Goal: Information Seeking & Learning: Find contact information

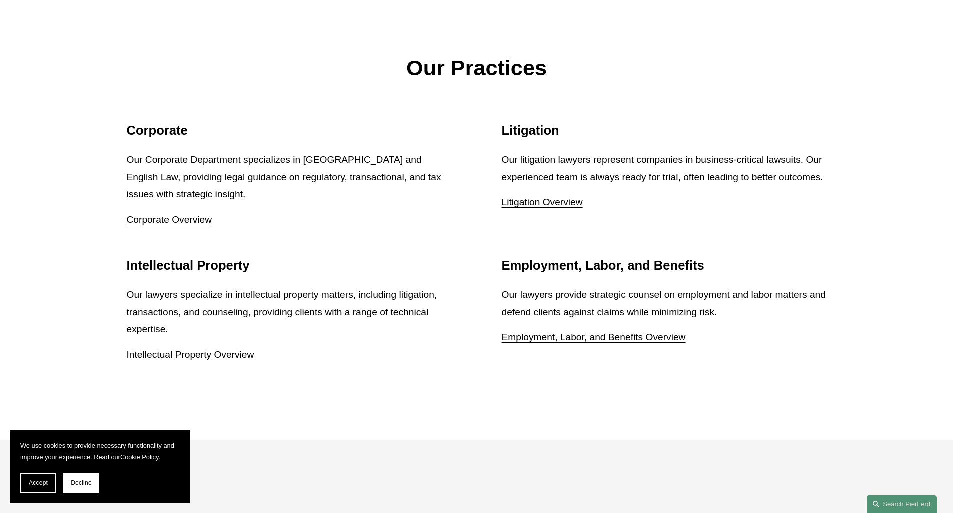
scroll to position [1300, 0]
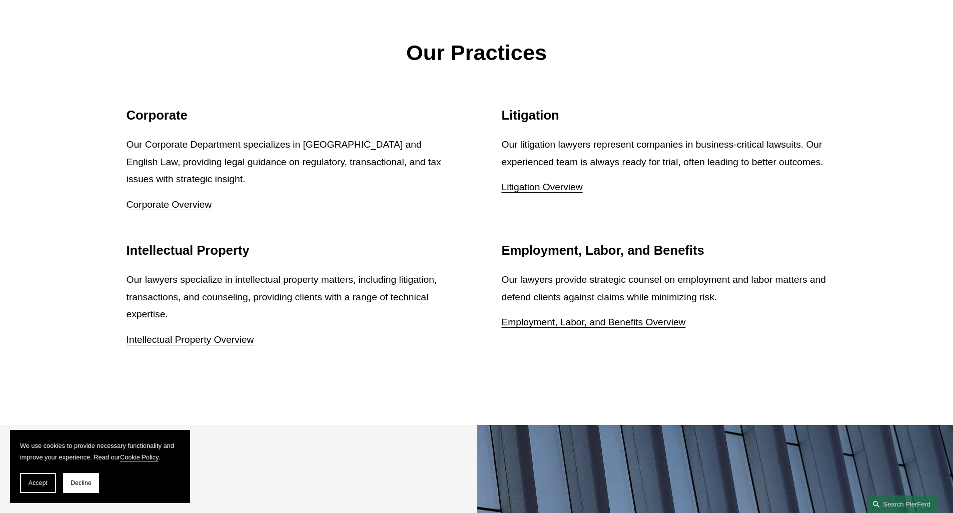
click at [191, 199] on link "Corporate Overview" at bounding box center [170, 204] width 86 height 11
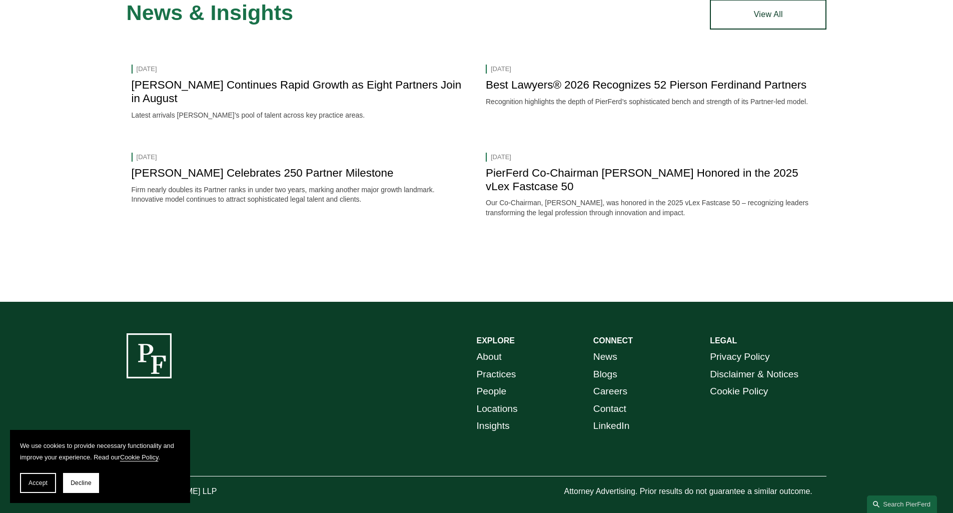
scroll to position [1481, 0]
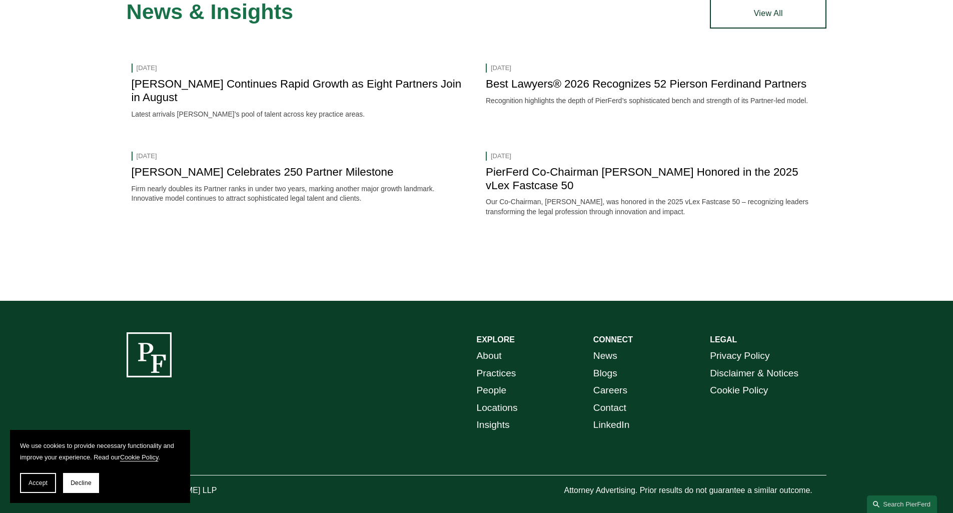
click at [498, 347] on link "About" at bounding box center [489, 356] width 25 height 18
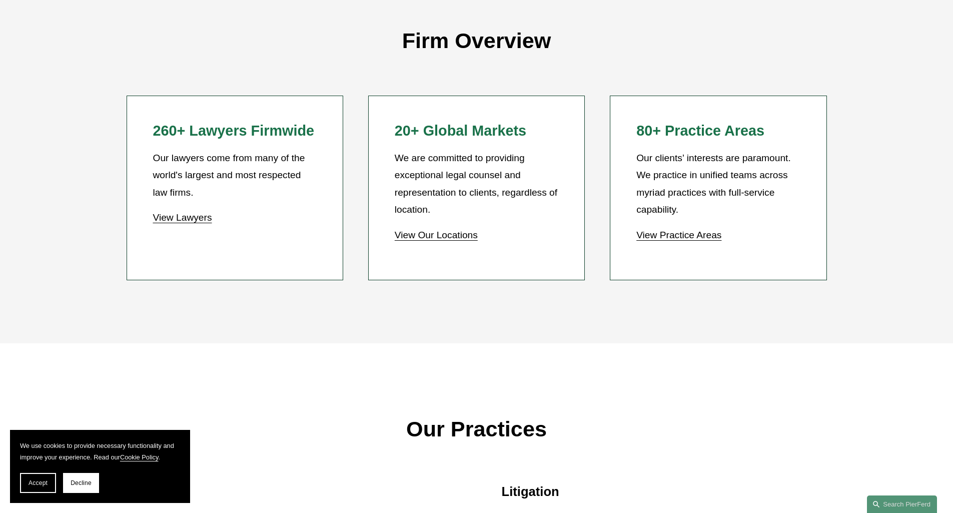
scroll to position [950, 0]
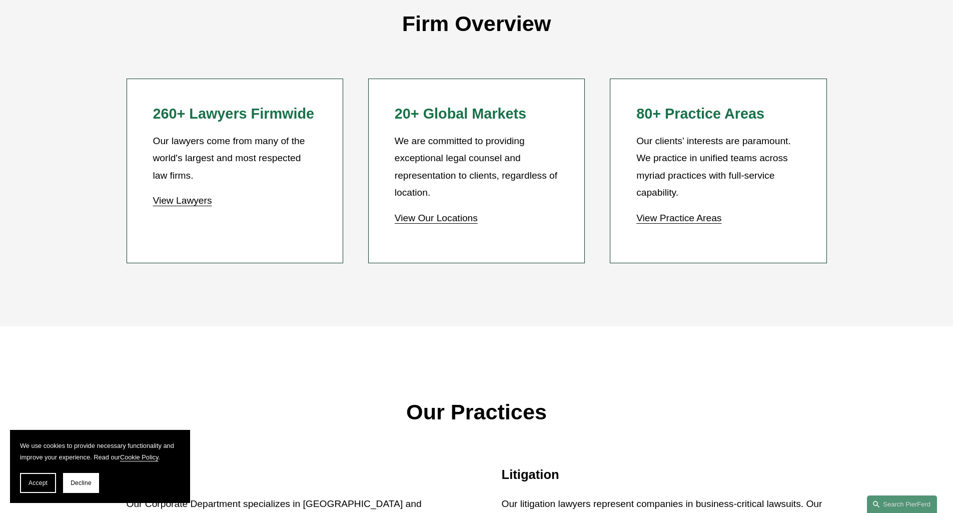
click at [704, 222] on link "View Practice Areas" at bounding box center [678, 218] width 85 height 11
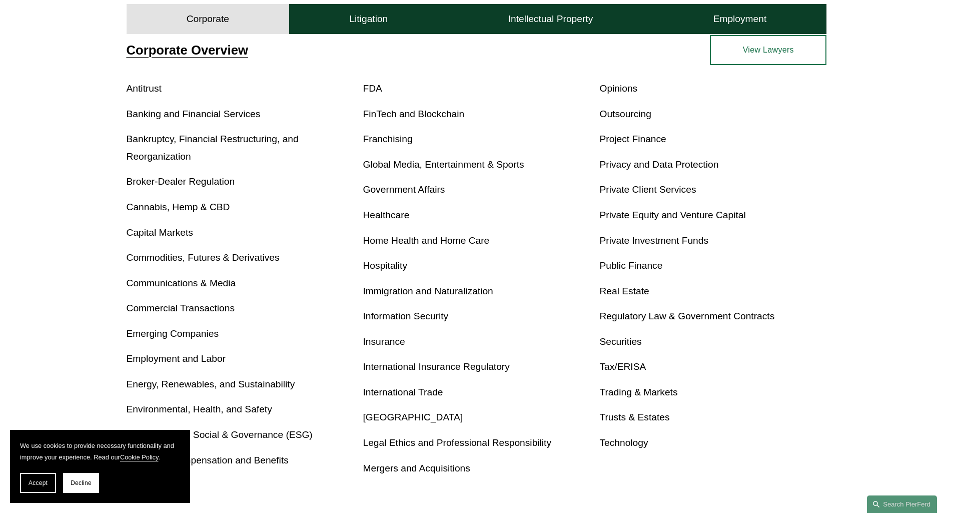
scroll to position [400, 0]
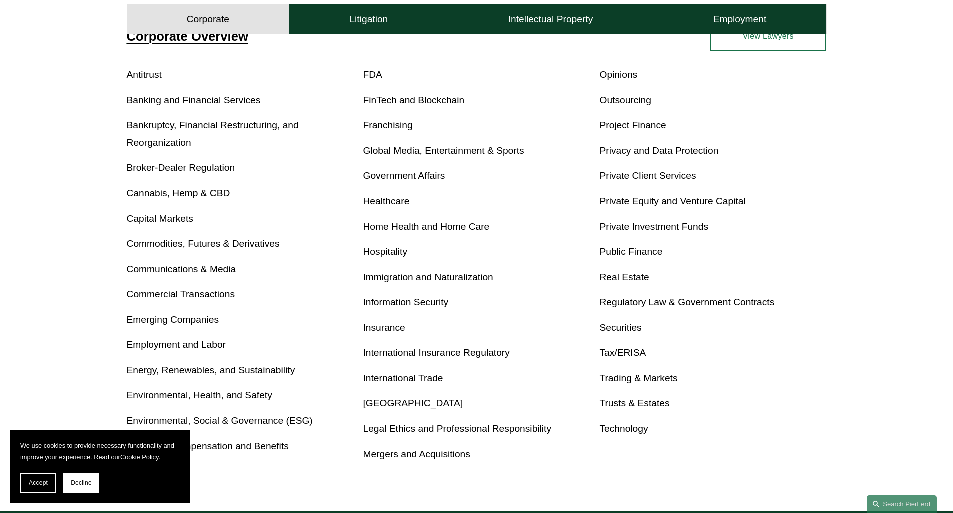
click at [199, 93] on p "Banking and Financial Services" at bounding box center [240, 101] width 227 height 18
click at [200, 101] on link "Banking and Financial Services" at bounding box center [194, 100] width 134 height 11
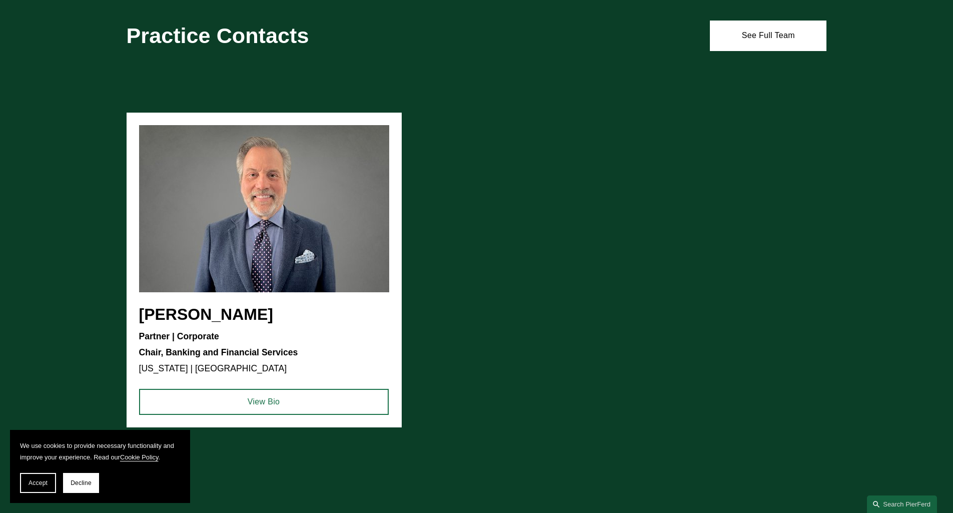
scroll to position [1000, 0]
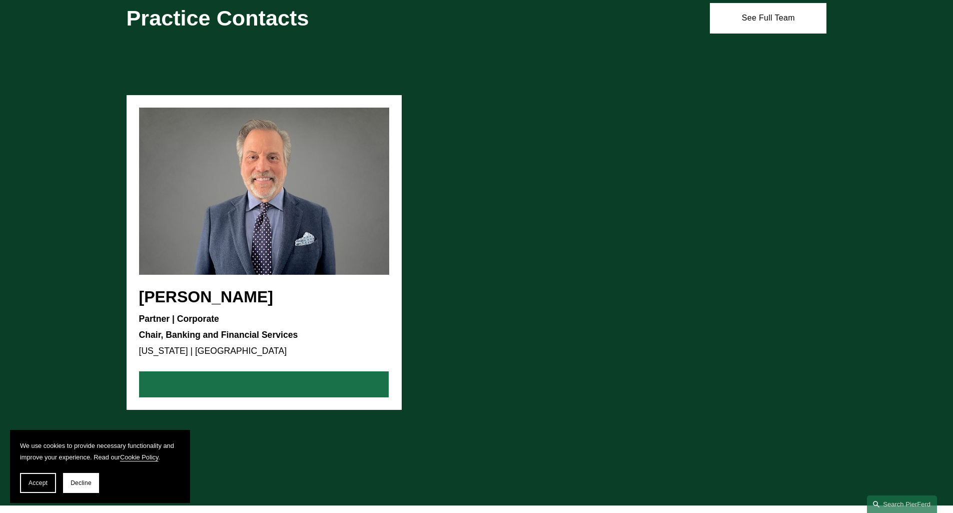
click at [283, 387] on link "View Bio" at bounding box center [264, 384] width 250 height 26
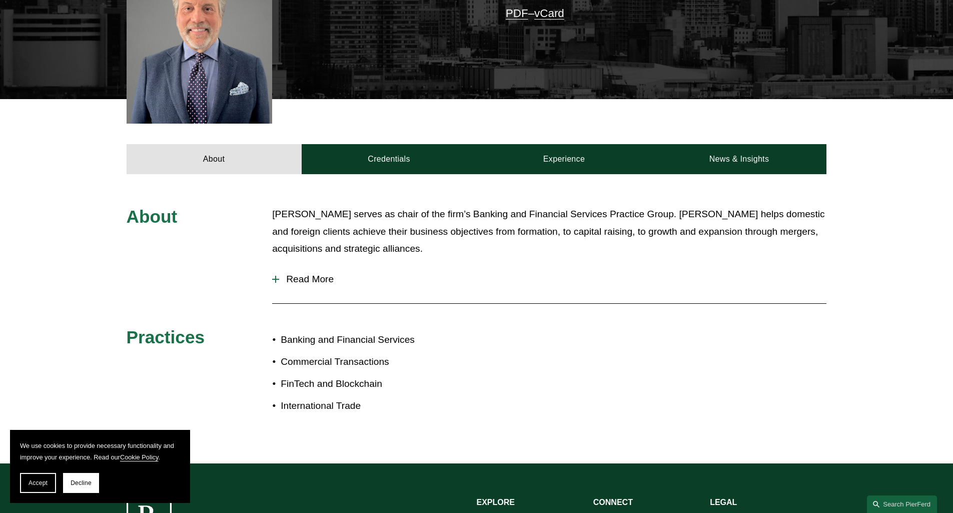
scroll to position [350, 0]
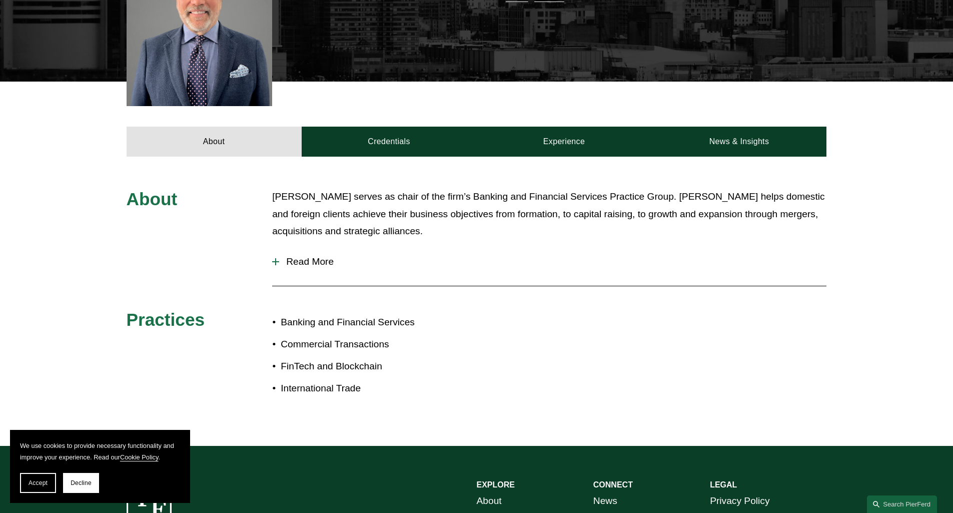
click at [272, 247] on div "About Stephen Di Cioccio serves as chair of the firm’s Banking and Financial Se…" at bounding box center [476, 301] width 953 height 226
click at [278, 258] on div at bounding box center [275, 261] width 7 height 7
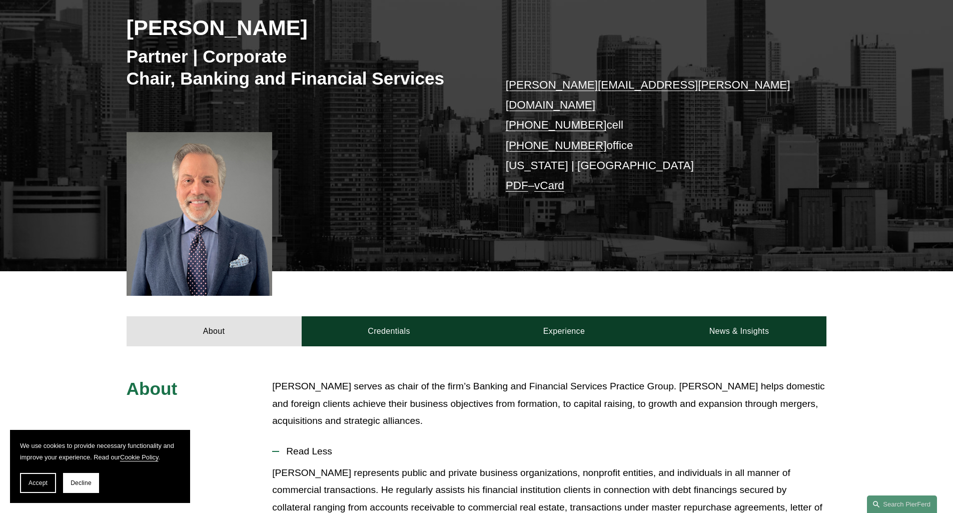
scroll to position [50, 0]
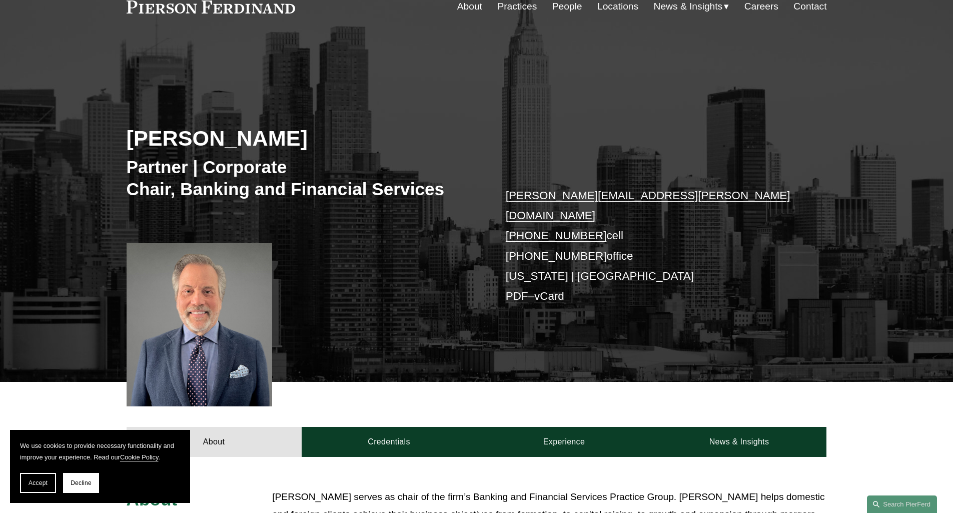
drag, startPoint x: 352, startPoint y: 143, endPoint x: 123, endPoint y: 146, distance: 228.6
click at [123, 146] on div "Stephen J. Di Cioccio Partner | Corporate Chair, Banking and Financial Services…" at bounding box center [476, 223] width 953 height 317
copy h2 "Stephen J. Di Cioccio"
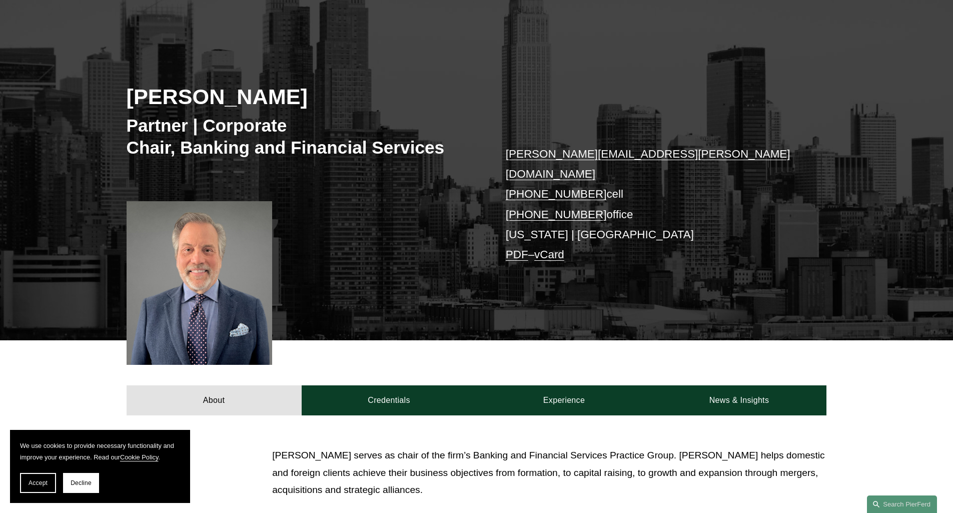
scroll to position [200, 0]
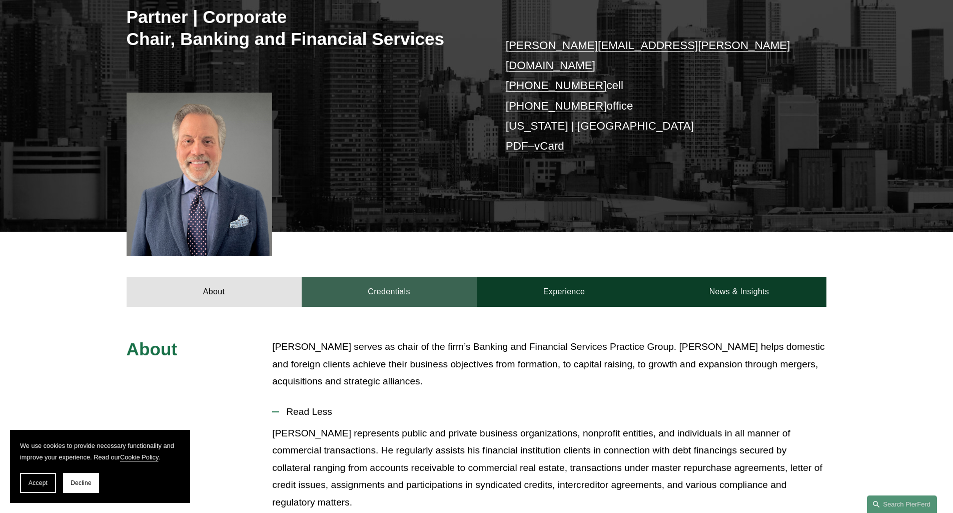
click at [398, 277] on link "Credentials" at bounding box center [389, 292] width 175 height 30
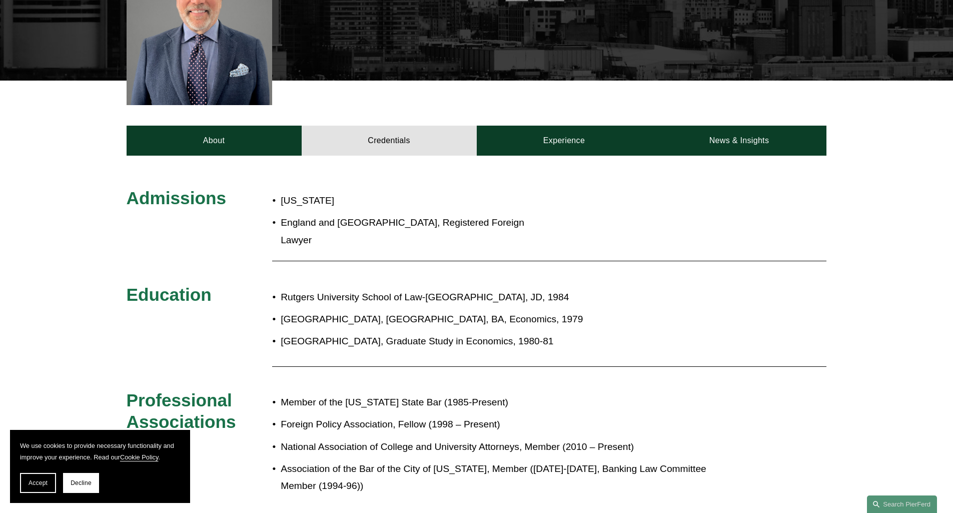
scroll to position [350, 0]
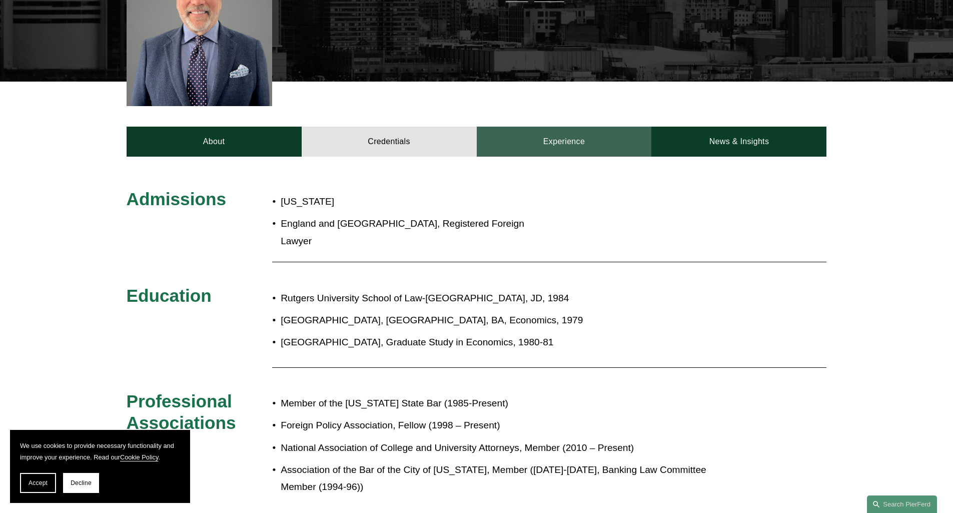
click at [565, 127] on link "Experience" at bounding box center [564, 142] width 175 height 30
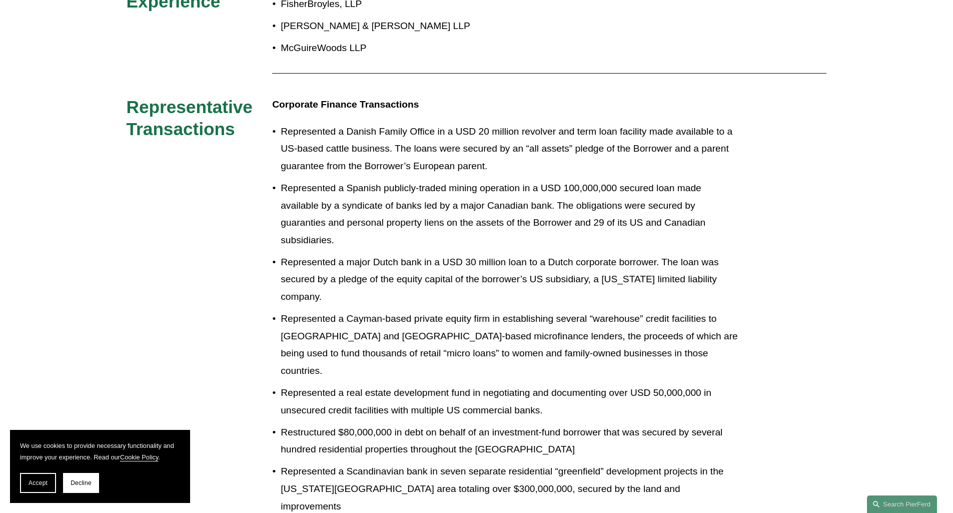
scroll to position [250, 0]
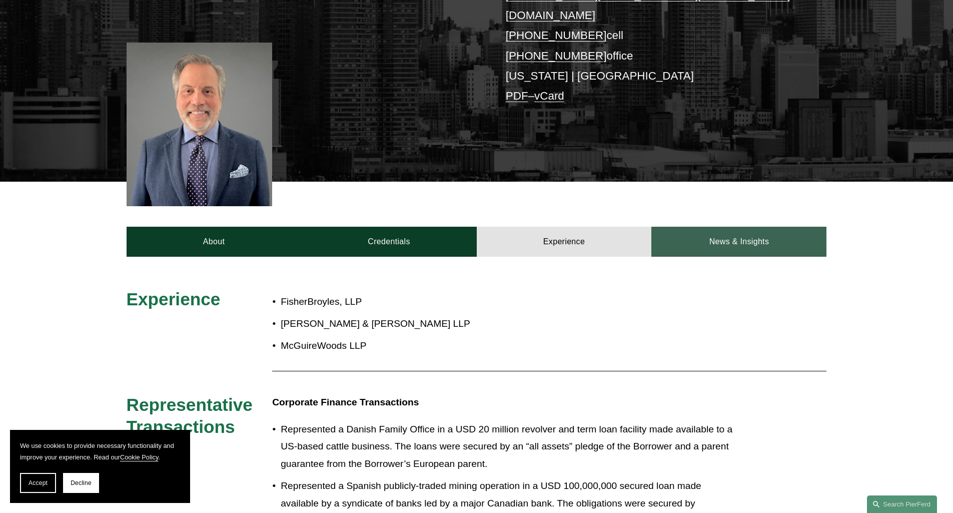
click at [708, 228] on link "News & Insights" at bounding box center [738, 242] width 175 height 30
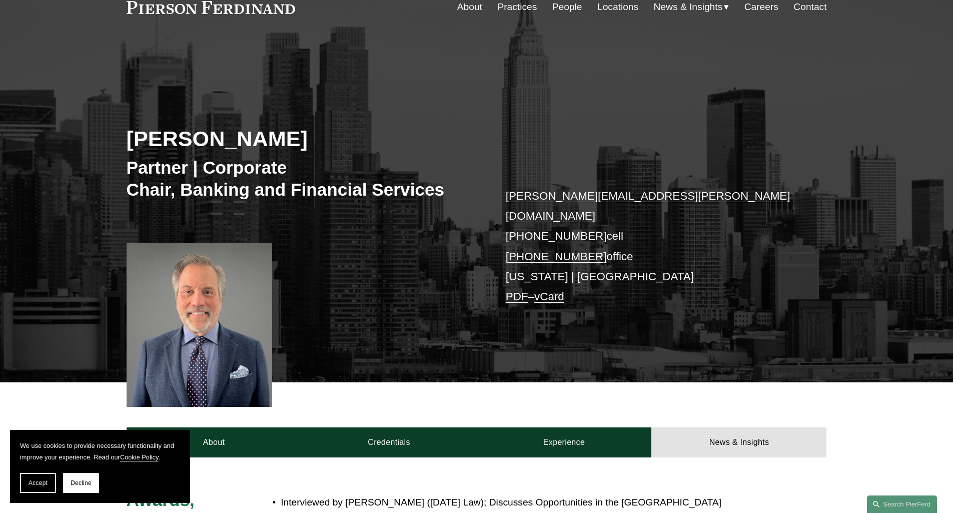
scroll to position [0, 0]
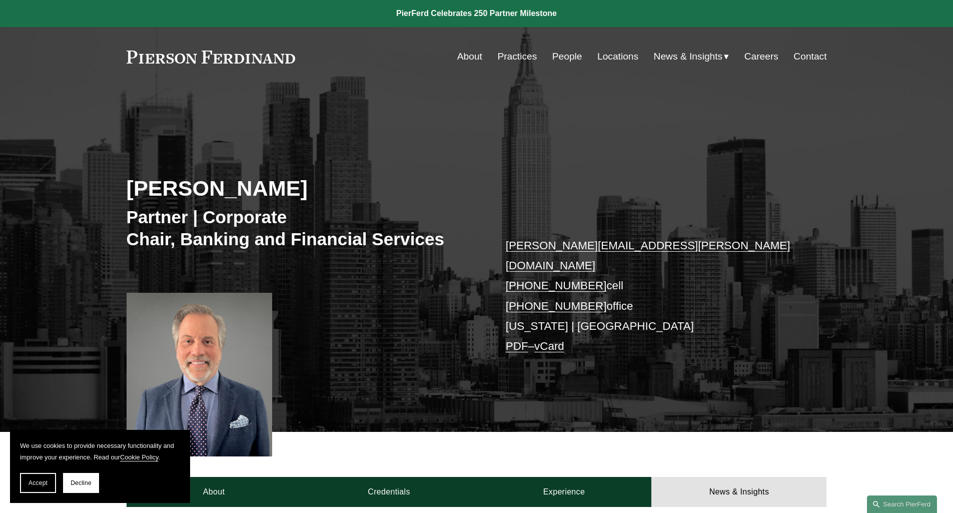
click at [619, 61] on link "Locations" at bounding box center [617, 56] width 41 height 19
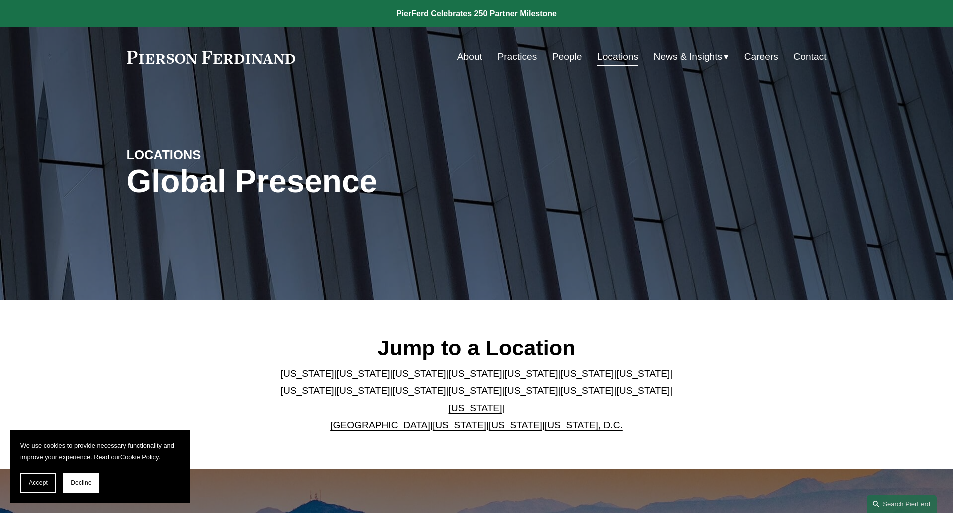
click at [385, 420] on link "[GEOGRAPHIC_DATA]" at bounding box center [380, 425] width 100 height 11
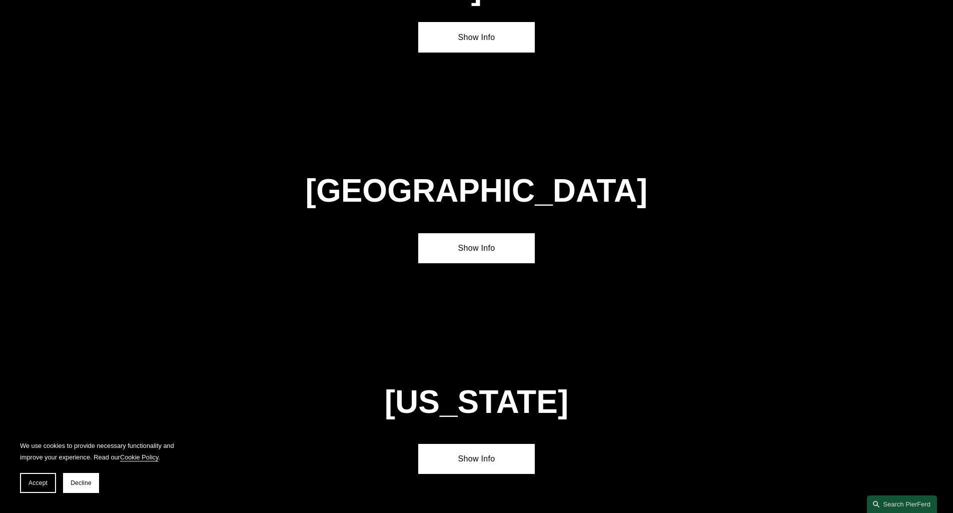
scroll to position [3630, 0]
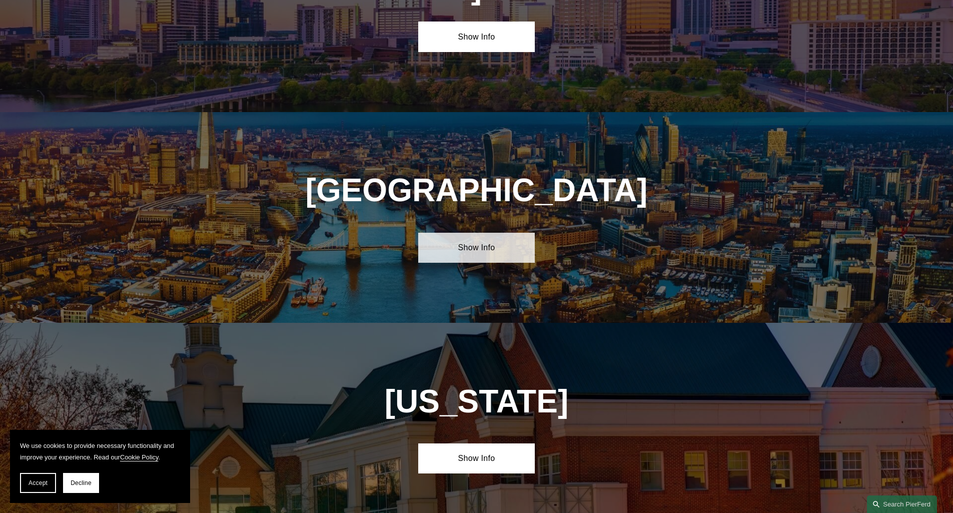
click at [459, 233] on link "Show Info" at bounding box center [476, 248] width 117 height 30
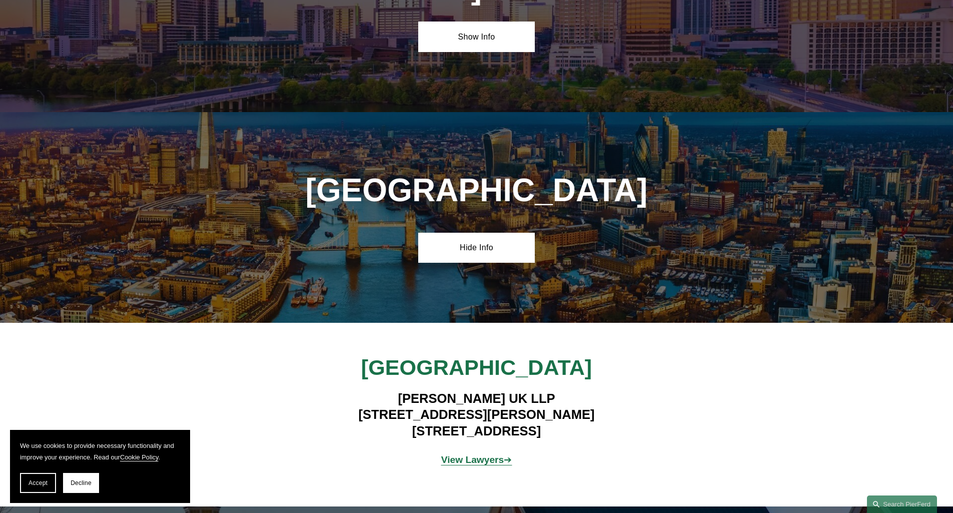
click at [485, 454] on strong "View Lawyers" at bounding box center [472, 459] width 63 height 11
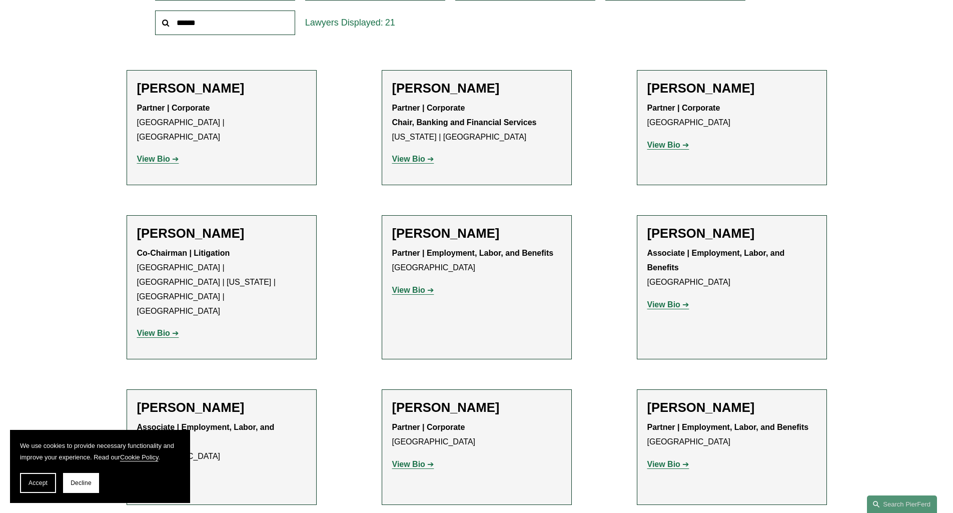
scroll to position [400, 0]
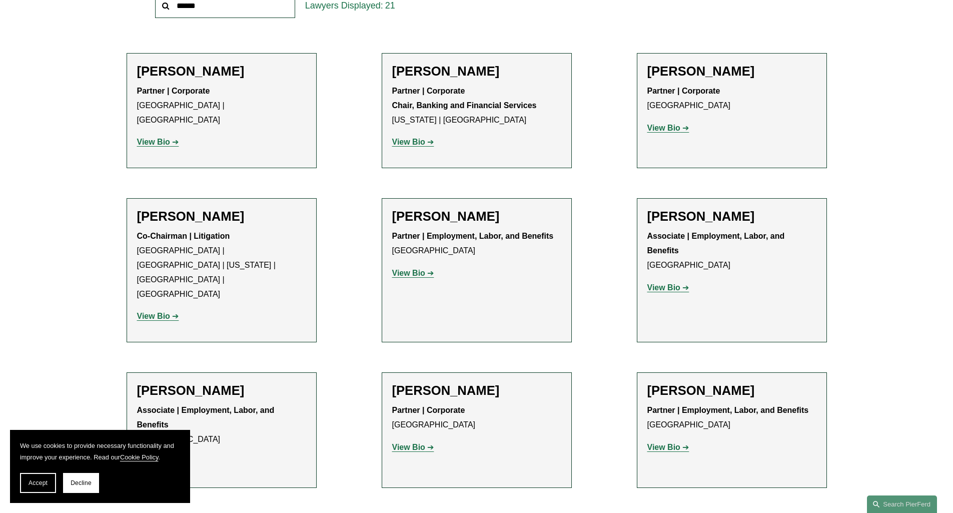
click at [666, 128] on strong "View Bio" at bounding box center [663, 128] width 33 height 9
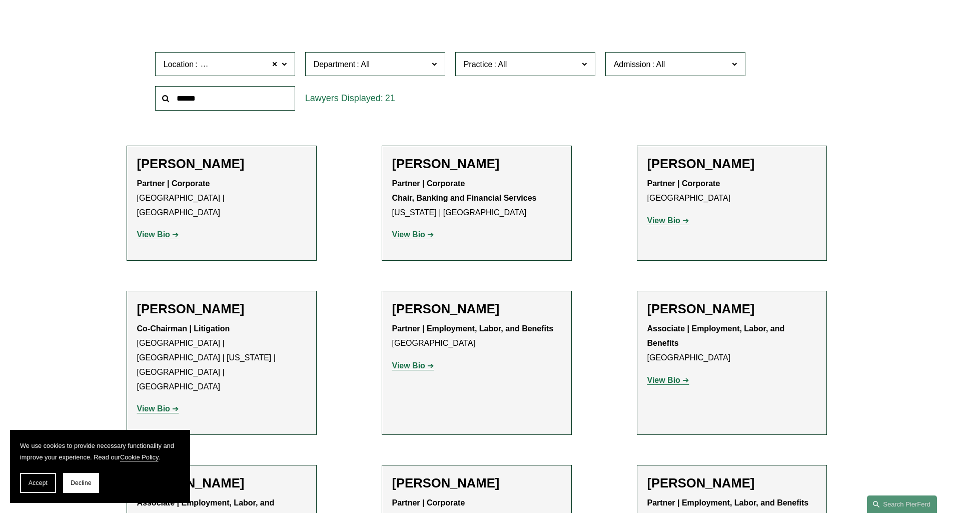
scroll to position [250, 0]
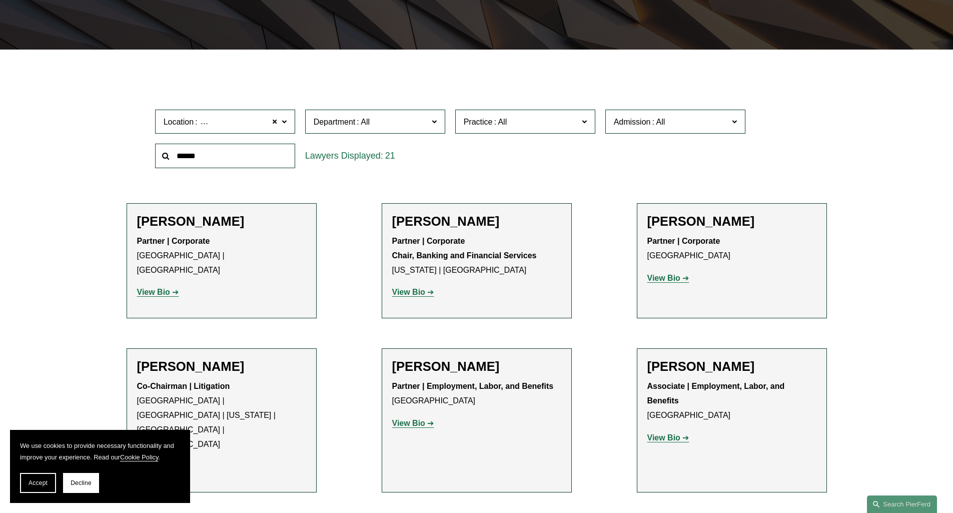
click at [430, 124] on label "Department" at bounding box center [375, 122] width 140 height 25
click at [0, 0] on link "Corporate" at bounding box center [0, 0] width 0 height 0
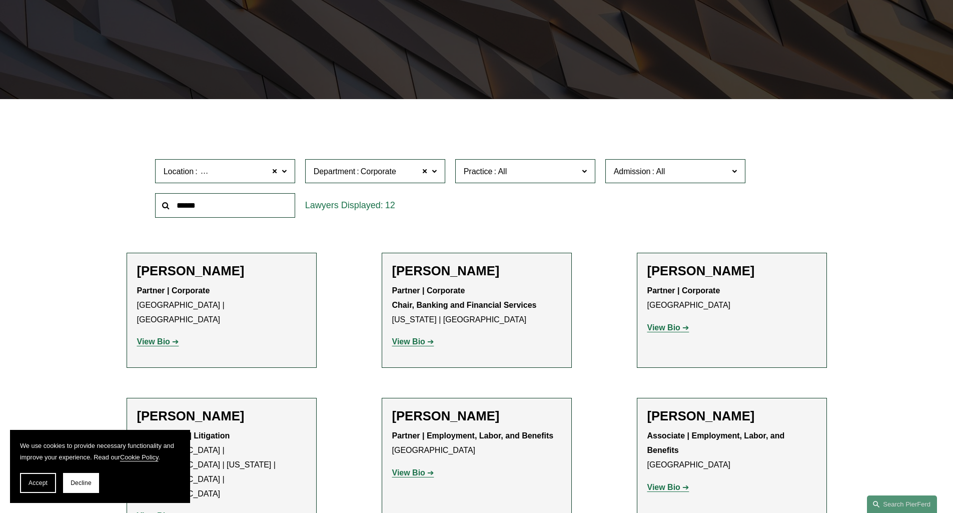
scroll to position [200, 0]
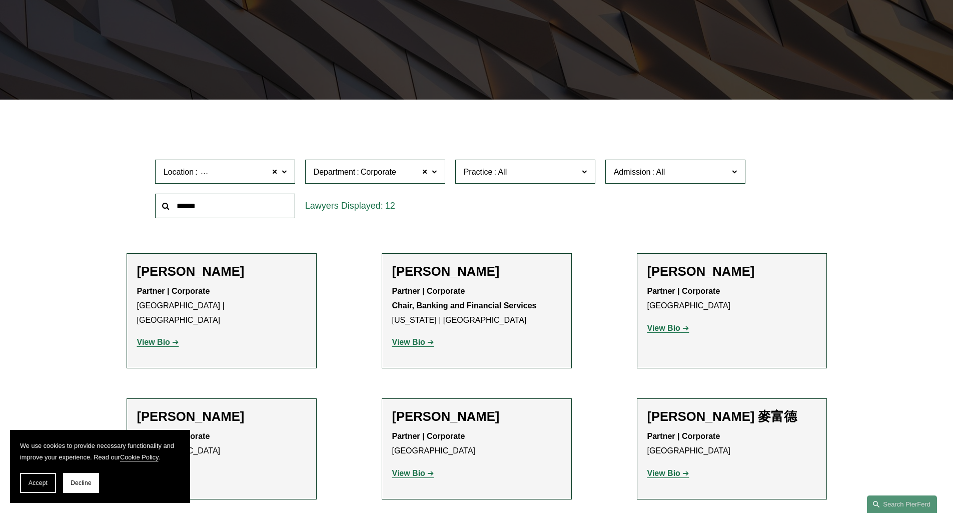
click at [583, 173] on span at bounding box center [583, 171] width 5 height 13
click at [0, 0] on link "Banking and Financial Services" at bounding box center [0, 0] width 0 height 0
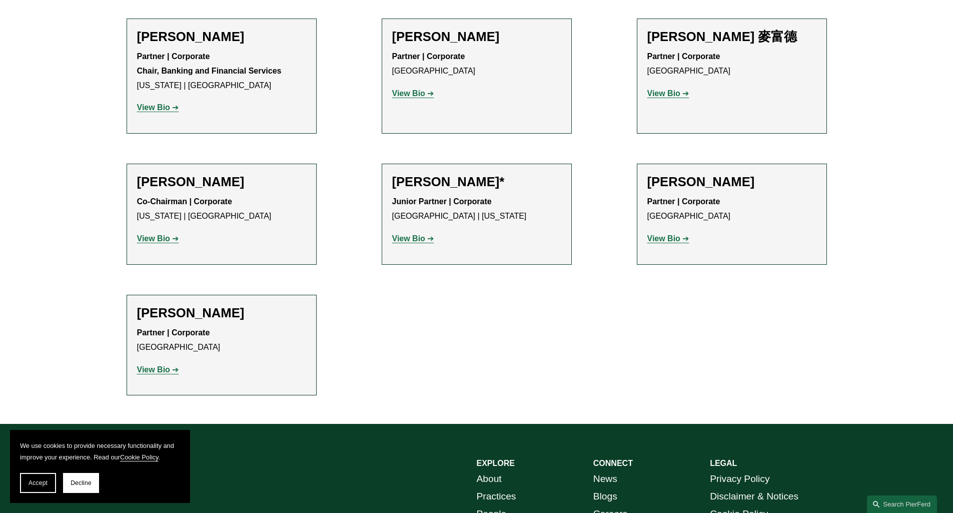
scroll to position [450, 0]
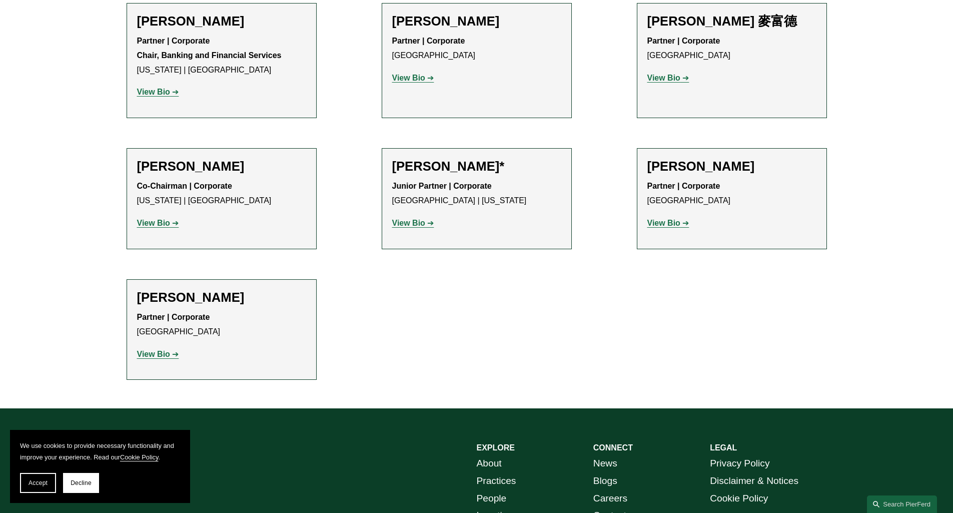
click at [416, 223] on strong "View Bio" at bounding box center [408, 223] width 33 height 9
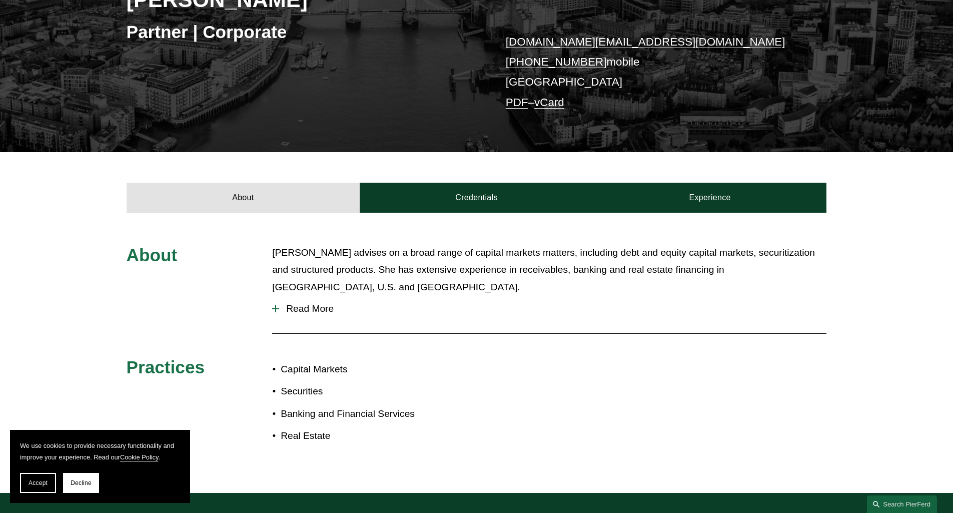
scroll to position [200, 0]
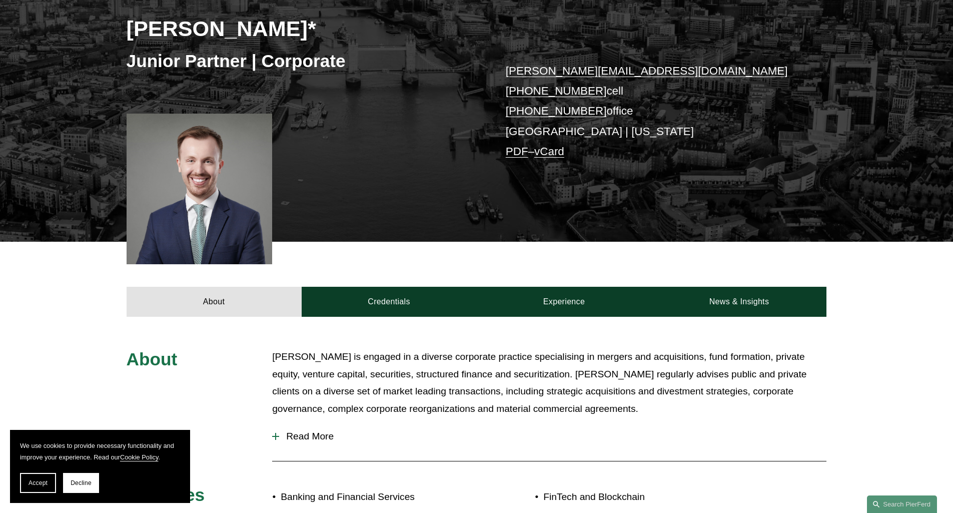
scroll to position [250, 0]
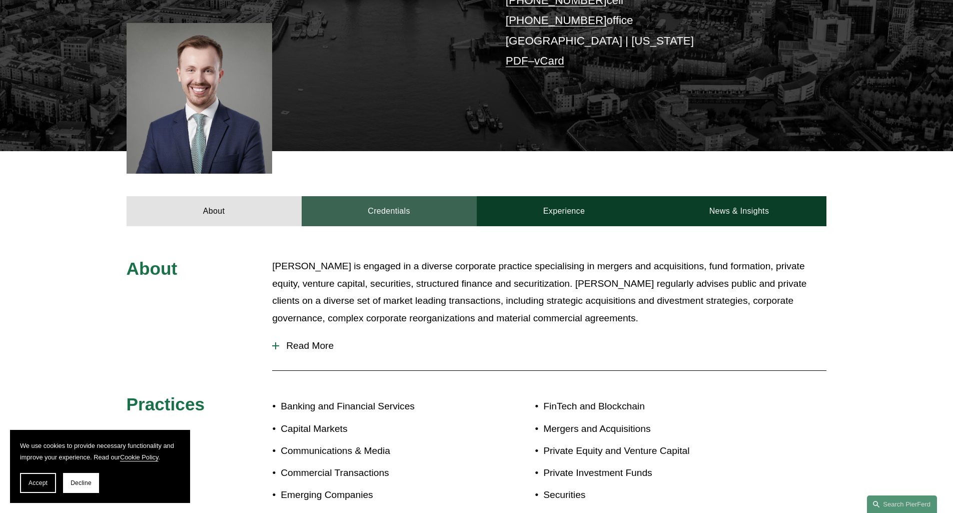
click at [374, 208] on link "Credentials" at bounding box center [389, 211] width 175 height 30
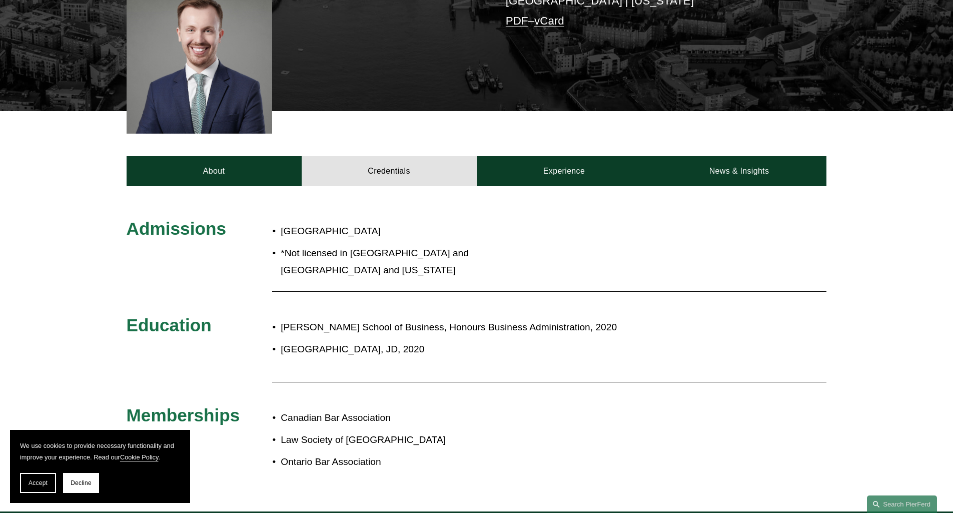
scroll to position [0, 0]
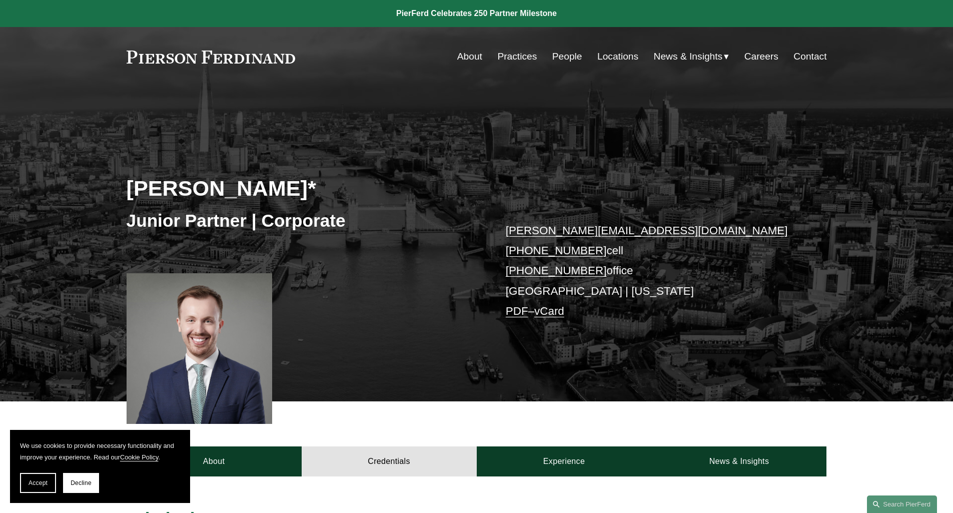
click at [0, 0] on span "News" at bounding box center [0, 0] width 0 height 0
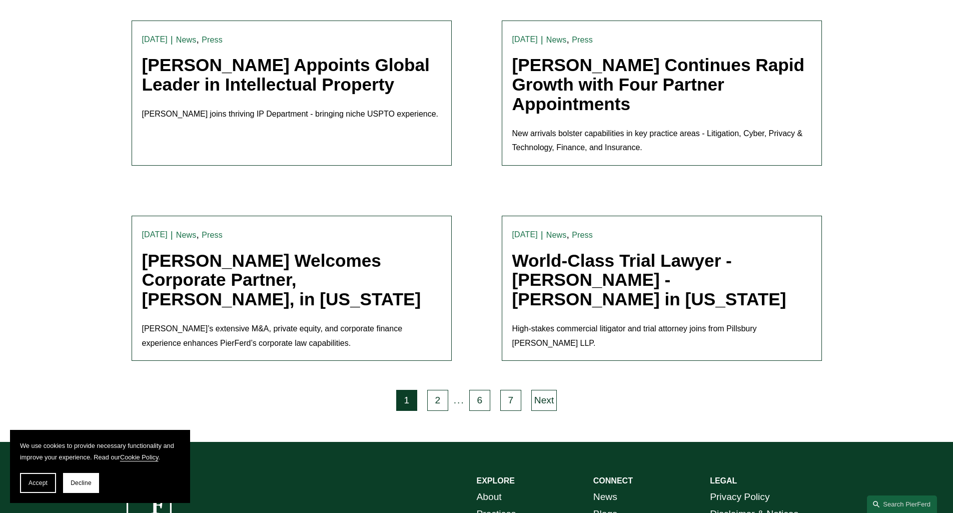
scroll to position [2082, 0]
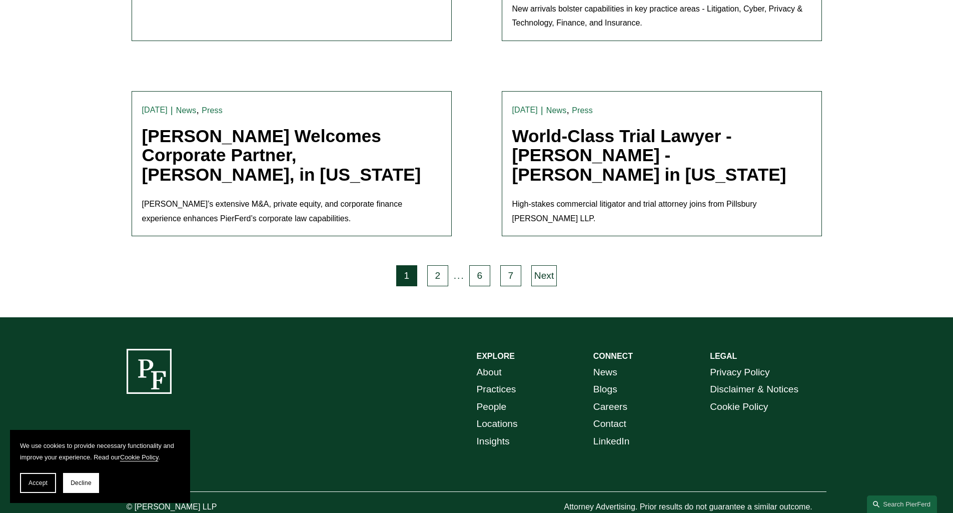
click at [488, 364] on link "About" at bounding box center [489, 373] width 25 height 18
